Goal: Go to known website: Access a specific website the user already knows

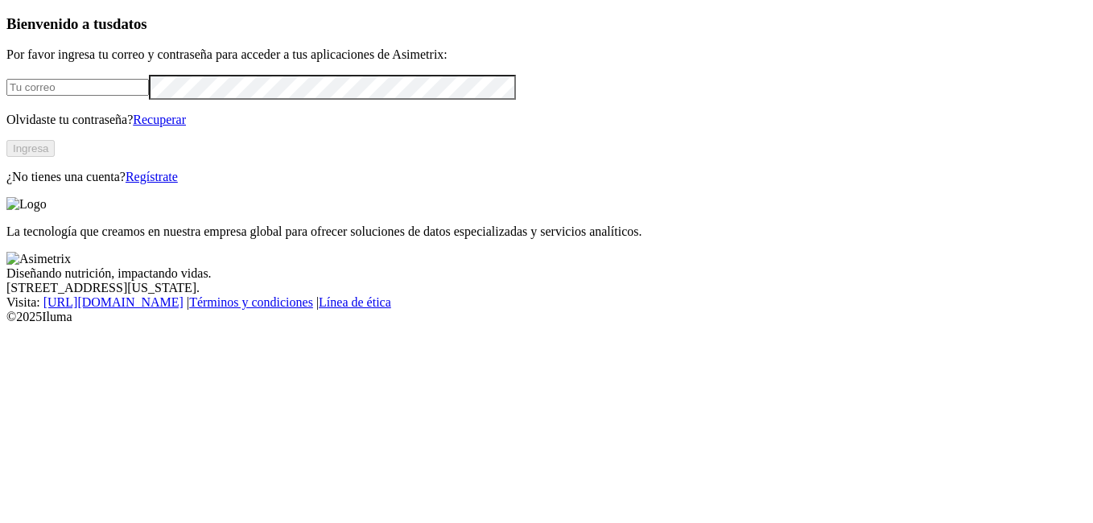
drag, startPoint x: 0, startPoint y: 0, endPoint x: 283, endPoint y: 114, distance: 305.3
click at [149, 96] on input "email" at bounding box center [77, 87] width 143 height 17
type input "[PERSON_NAME][EMAIL_ADDRESS][PERSON_NAME][DOMAIN_NAME]"
click at [55, 157] on button "Ingresa" at bounding box center [30, 148] width 48 height 17
